Goal: Information Seeking & Learning: Learn about a topic

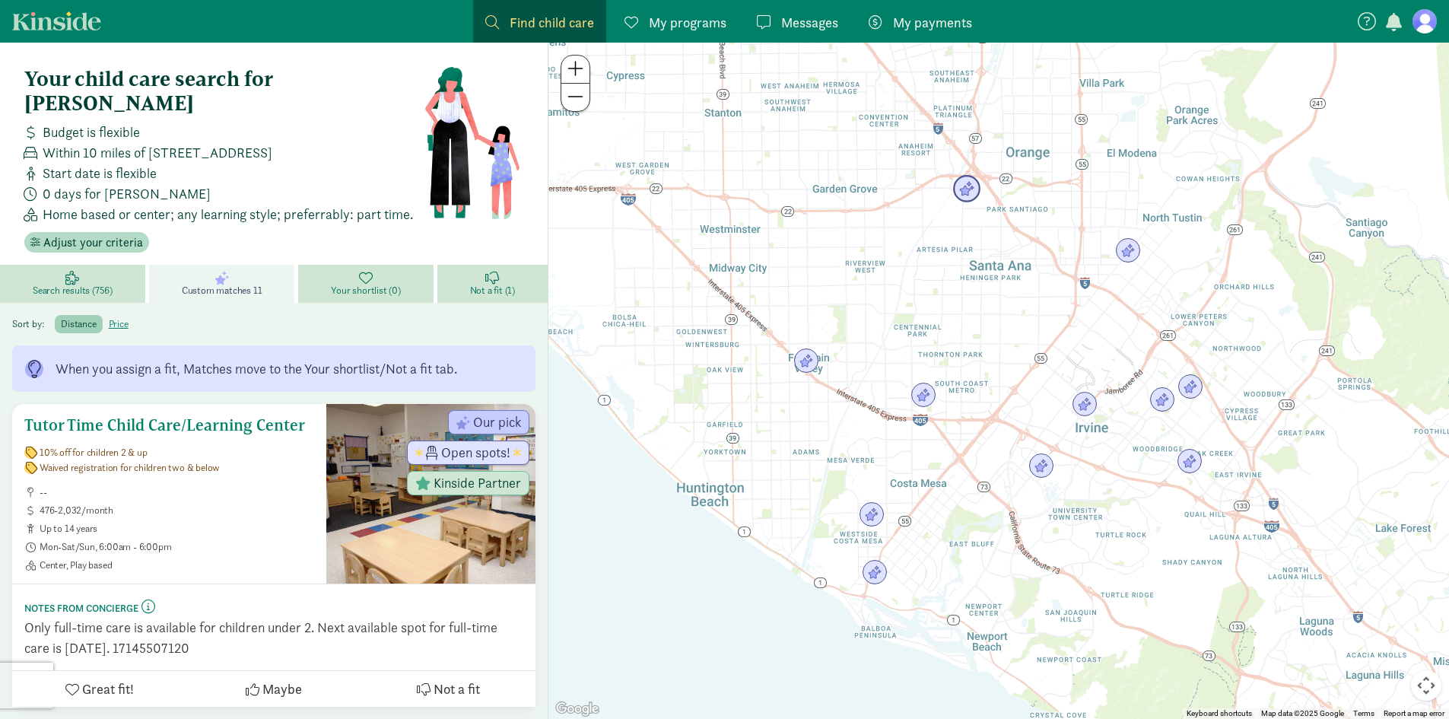
click at [367, 495] on div at bounding box center [430, 494] width 209 height 180
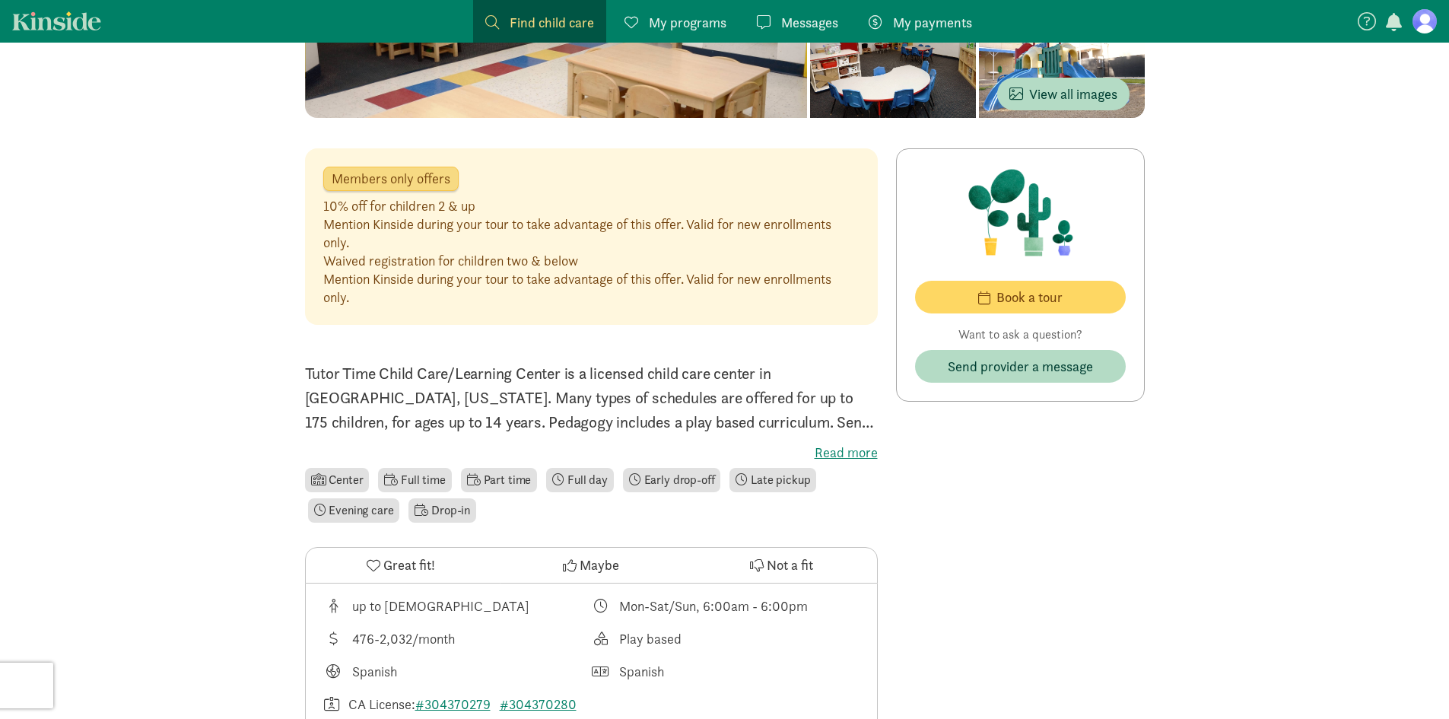
scroll to position [285, 0]
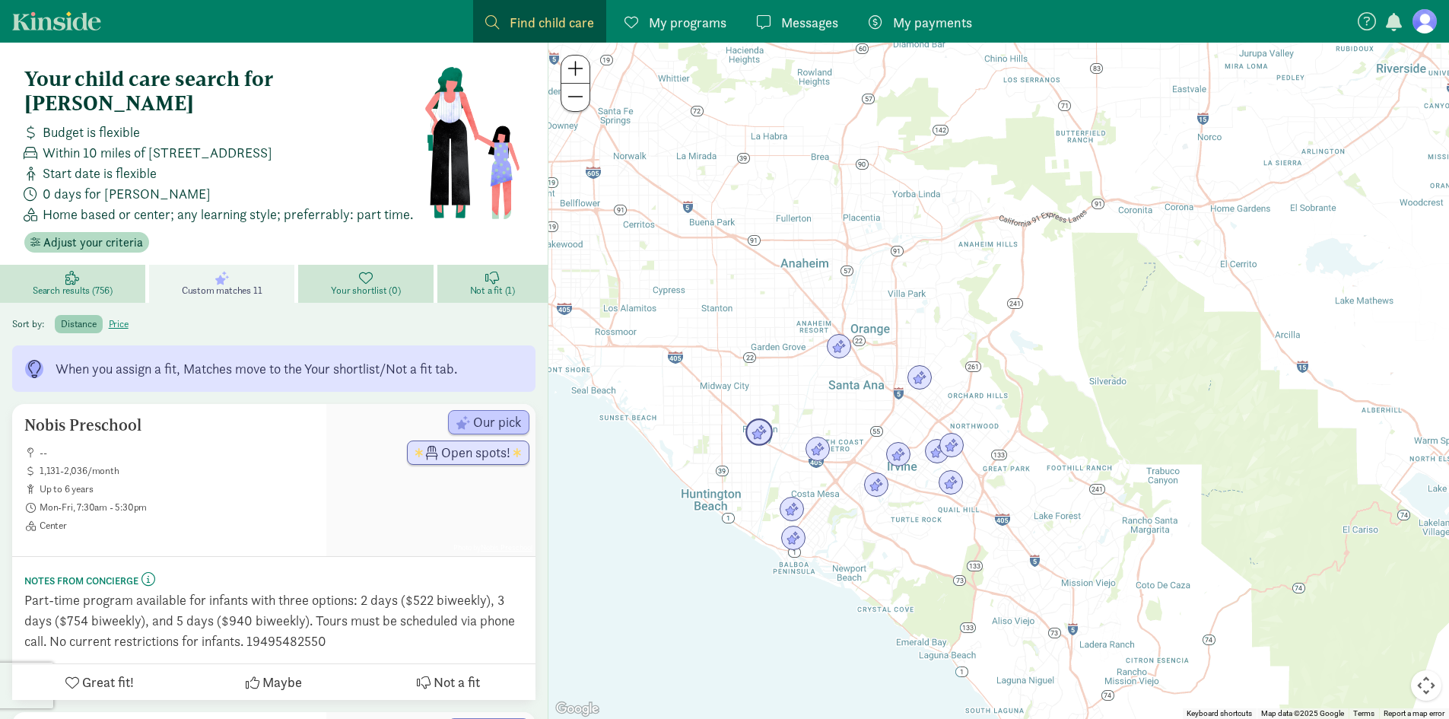
click at [759, 437] on img "Click to see details" at bounding box center [759, 432] width 29 height 29
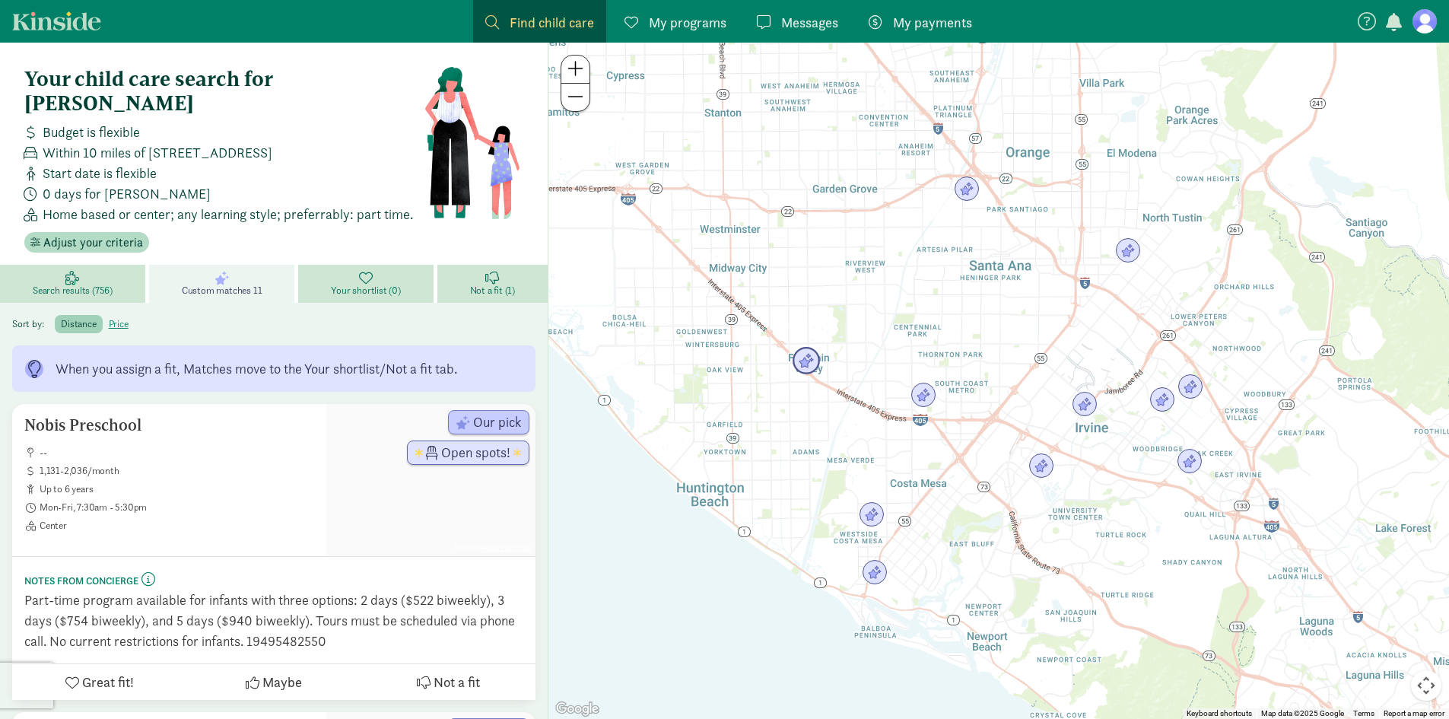
click at [815, 362] on img "Click to see details" at bounding box center [806, 361] width 29 height 29
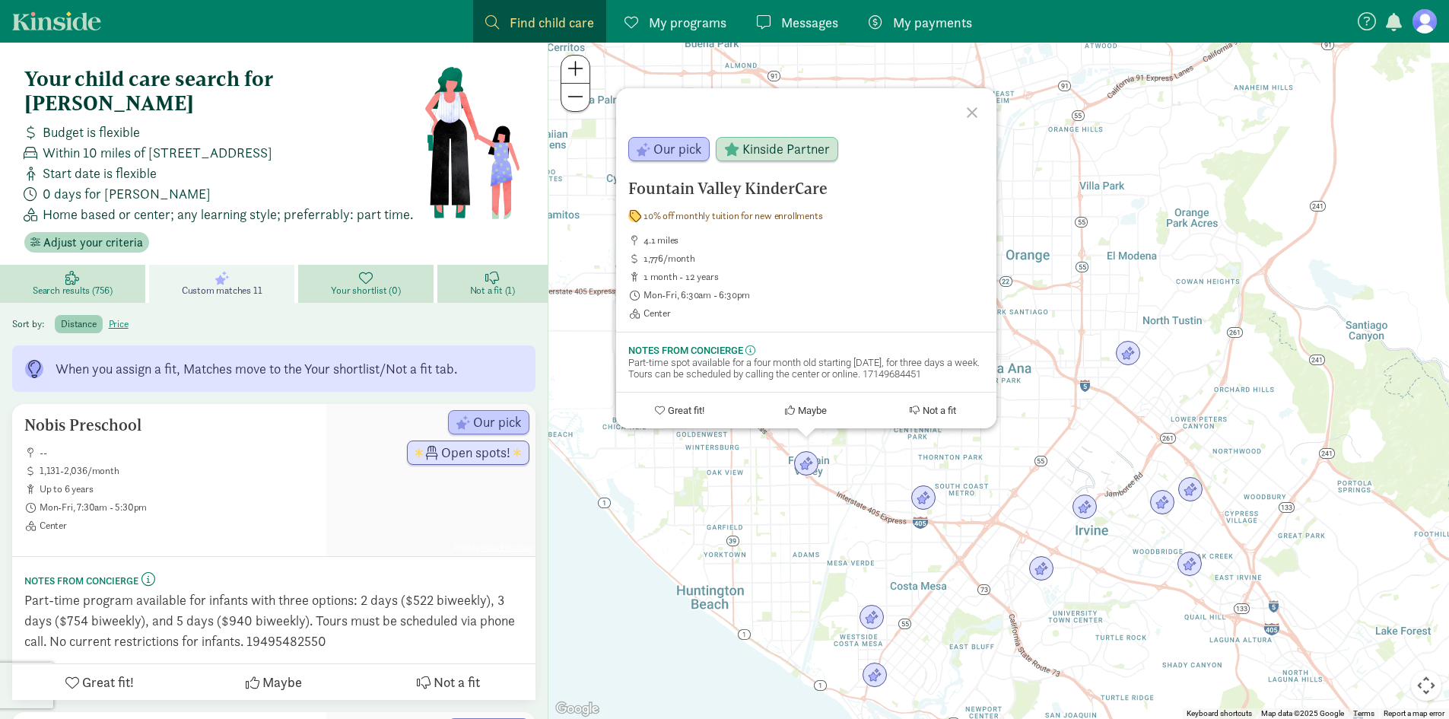
click at [266, 271] on link "Custom matches 11" at bounding box center [224, 284] width 150 height 38
click at [471, 265] on link "Not a fit (1)" at bounding box center [492, 284] width 110 height 38
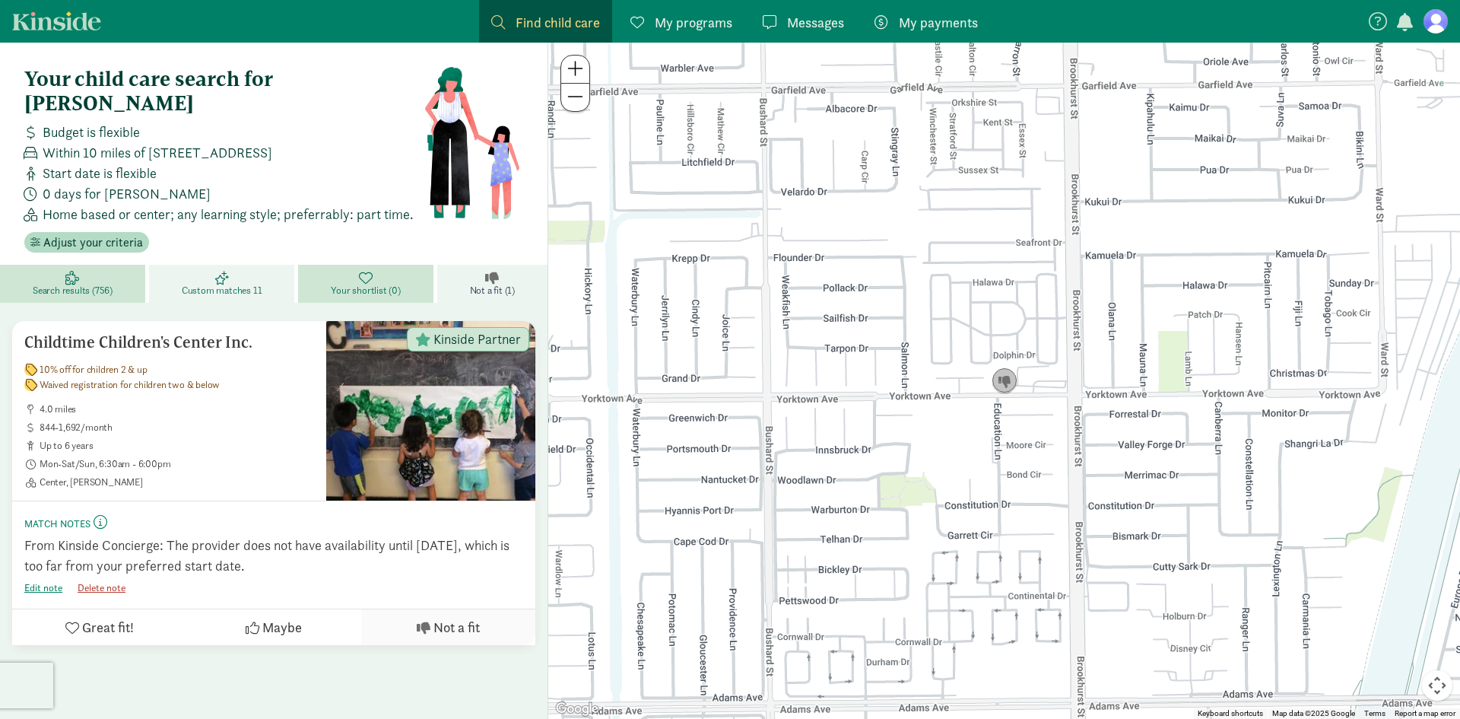
click at [242, 284] on span "Custom matches 11" at bounding box center [222, 290] width 81 height 12
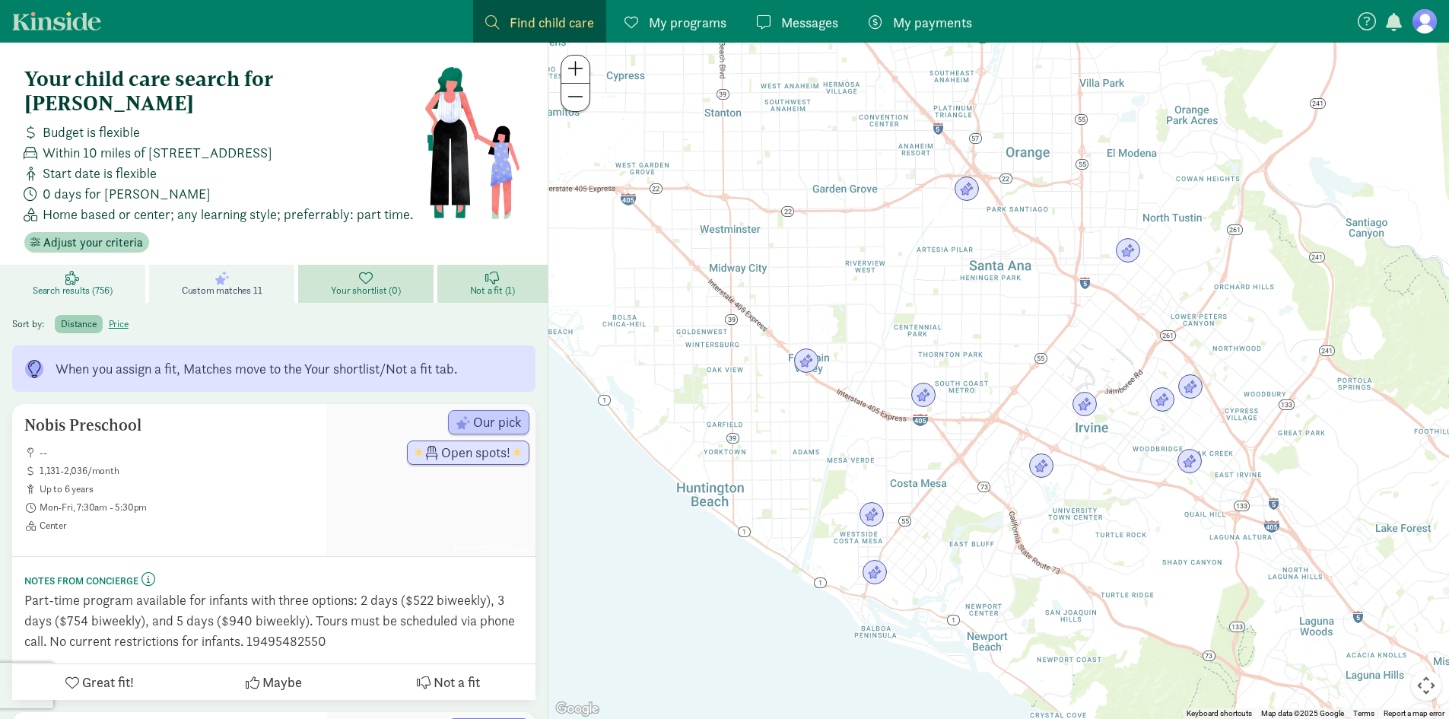
click at [103, 284] on span "Search results (756)" at bounding box center [73, 290] width 80 height 12
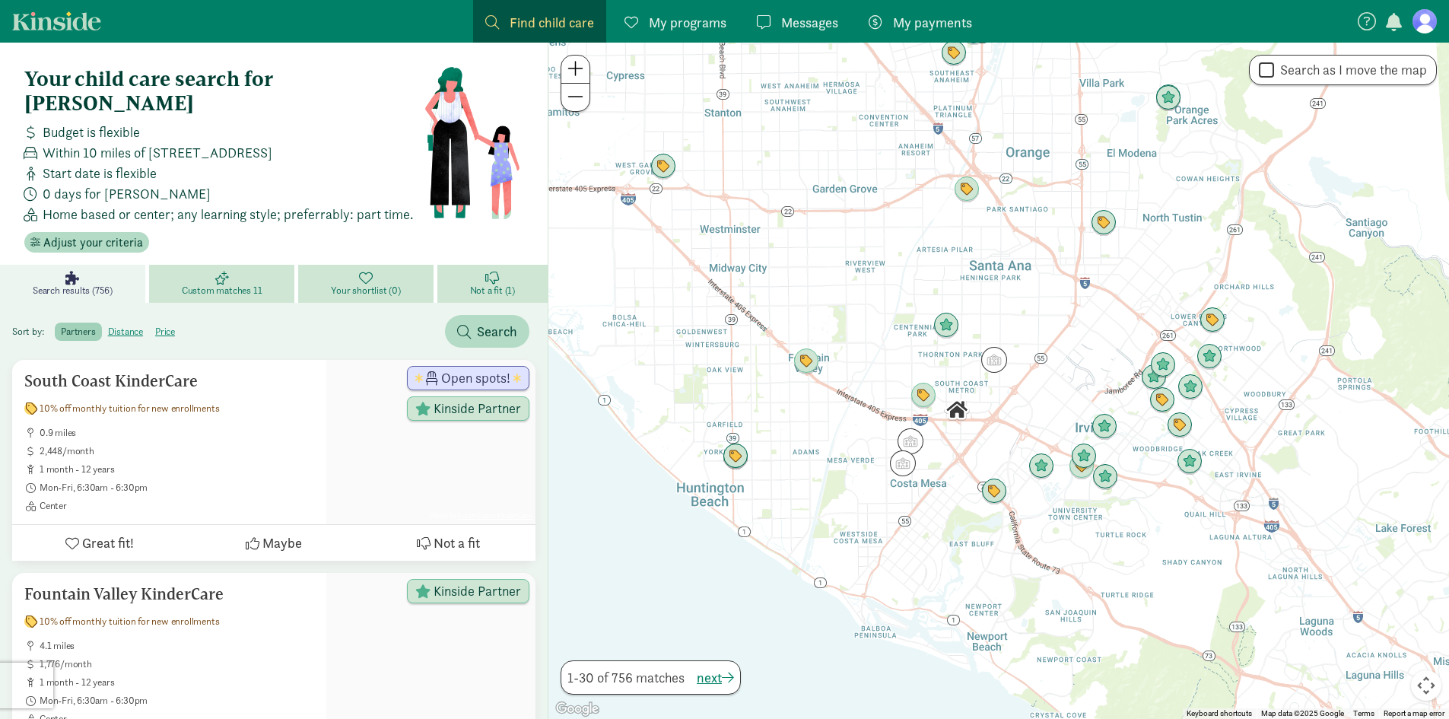
click at [211, 303] on div "Sort by: partners distance price Search" at bounding box center [274, 325] width 548 height 45
click at [238, 284] on span "Custom matches 11" at bounding box center [222, 290] width 81 height 12
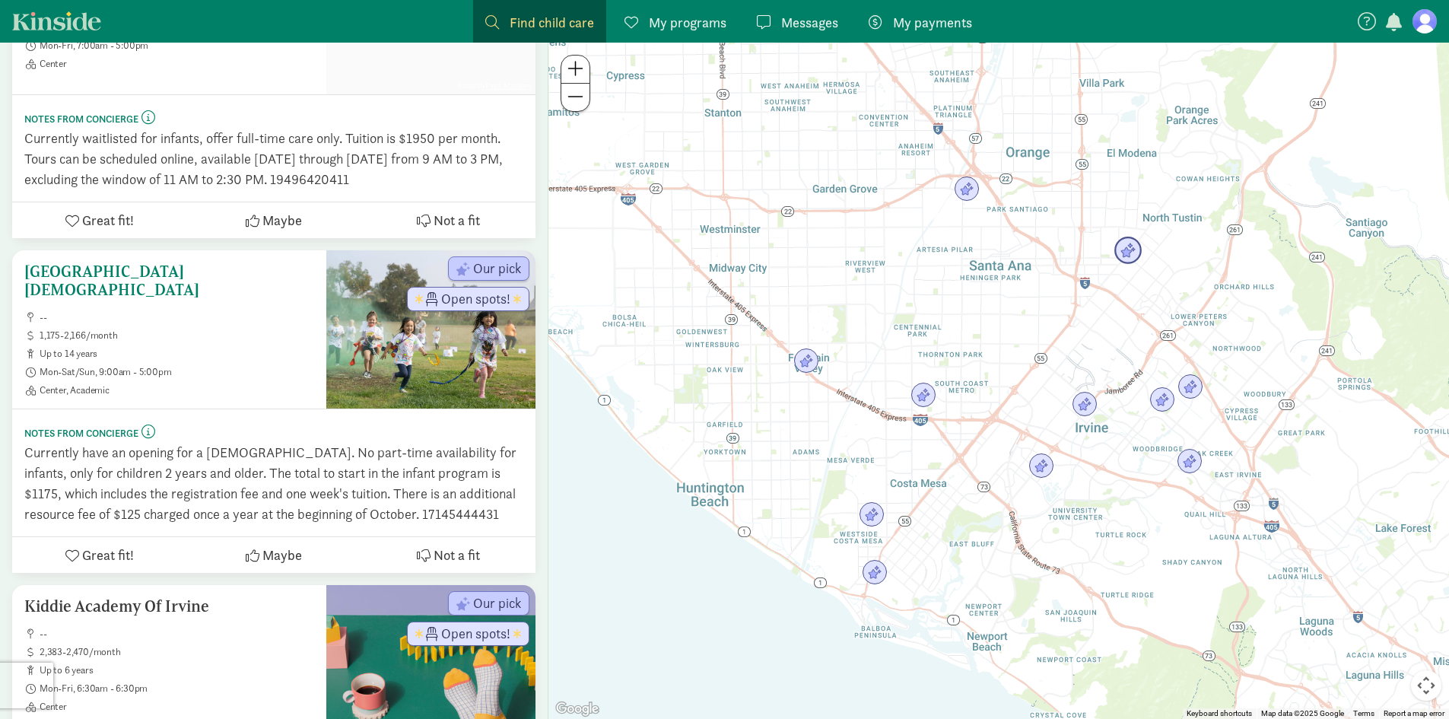
scroll to position [769, 0]
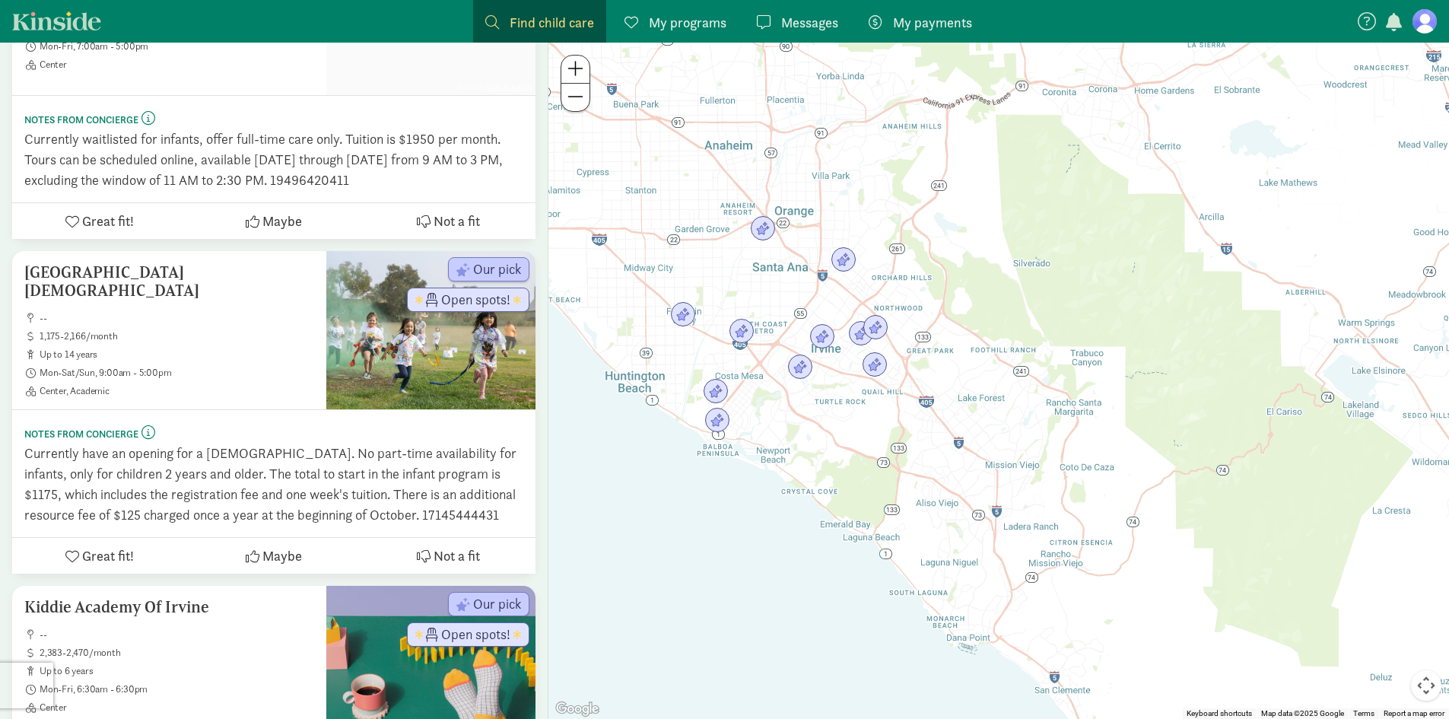
drag, startPoint x: 1145, startPoint y: 517, endPoint x: 842, endPoint y: 400, distance: 324.6
click at [842, 400] on div at bounding box center [998, 381] width 901 height 676
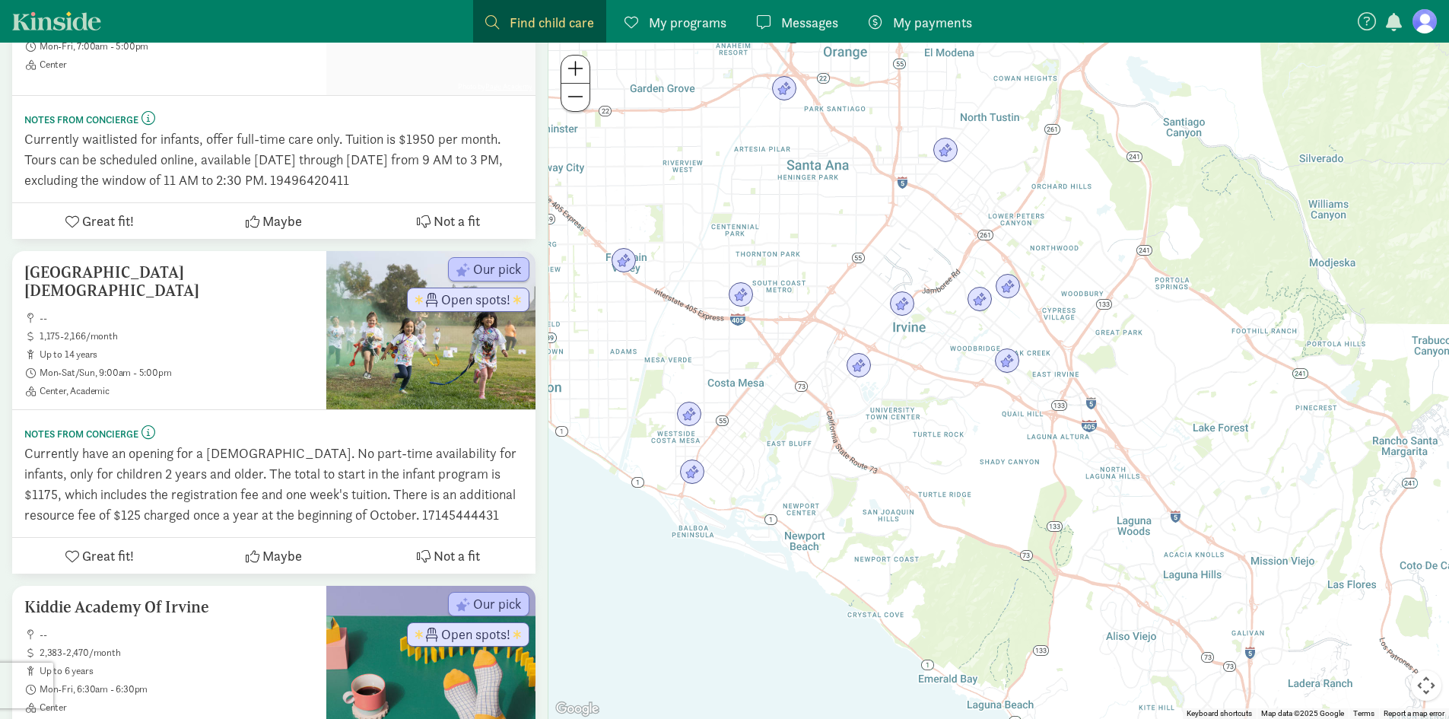
drag, startPoint x: 688, startPoint y: 326, endPoint x: 810, endPoint y: 361, distance: 127.4
click at [810, 361] on div at bounding box center [998, 381] width 901 height 676
click at [863, 368] on img "Click to see details" at bounding box center [861, 366] width 29 height 29
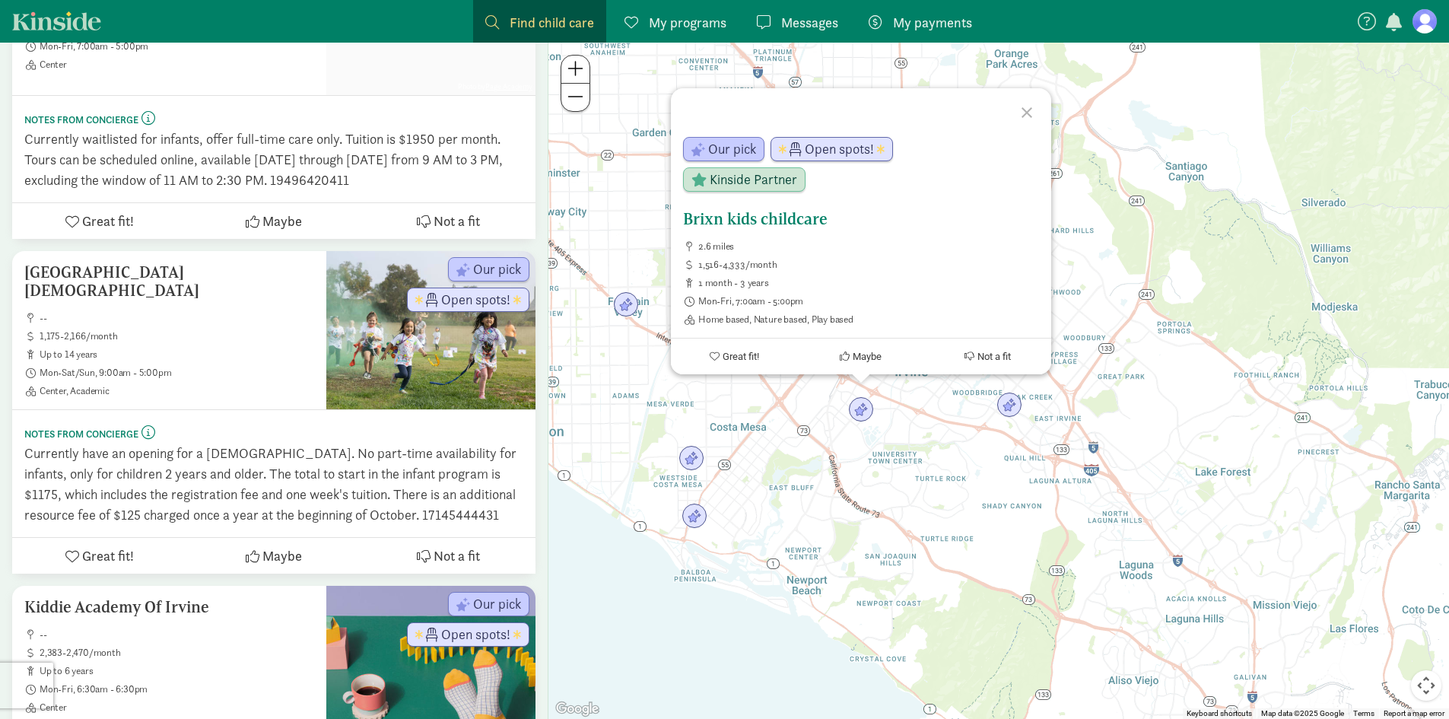
click at [743, 223] on h5 "Brixn kids childcare" at bounding box center [861, 219] width 356 height 18
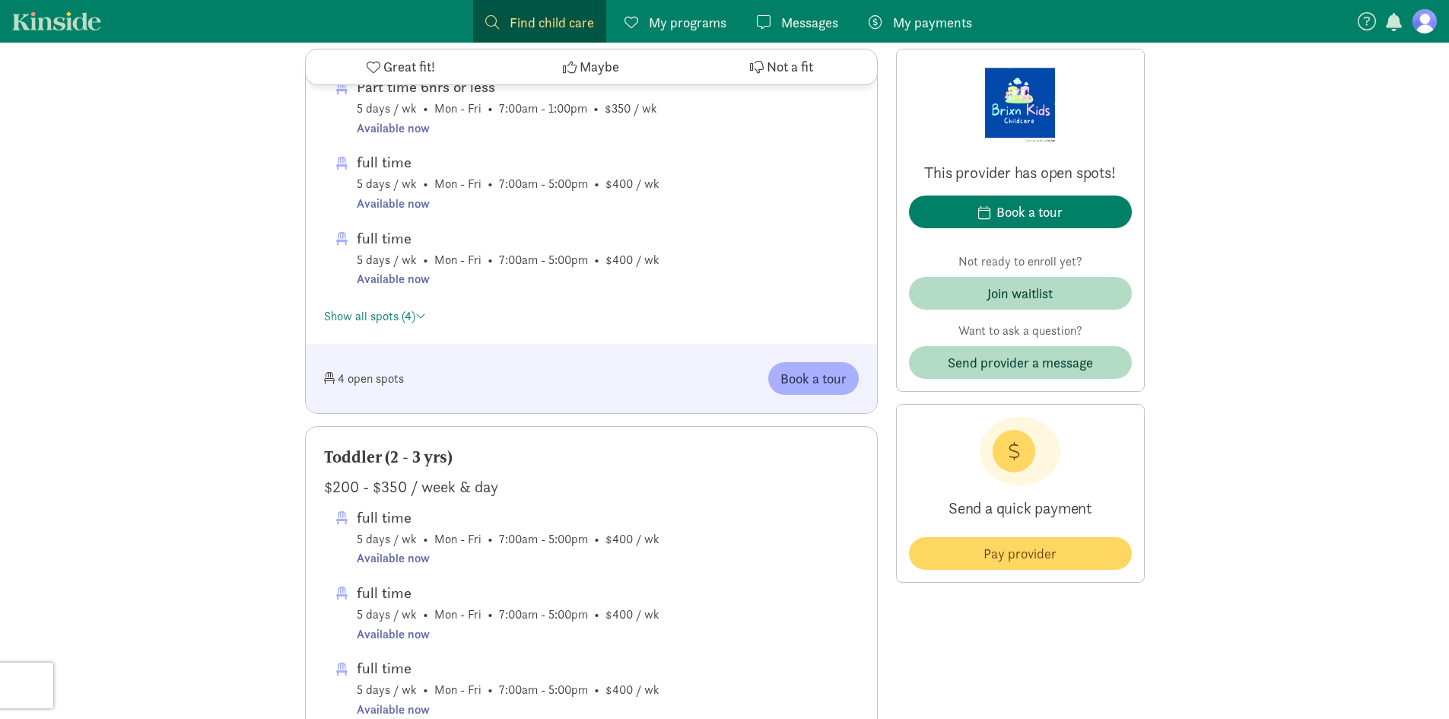
scroll to position [913, 0]
